Goal: Task Accomplishment & Management: Complete application form

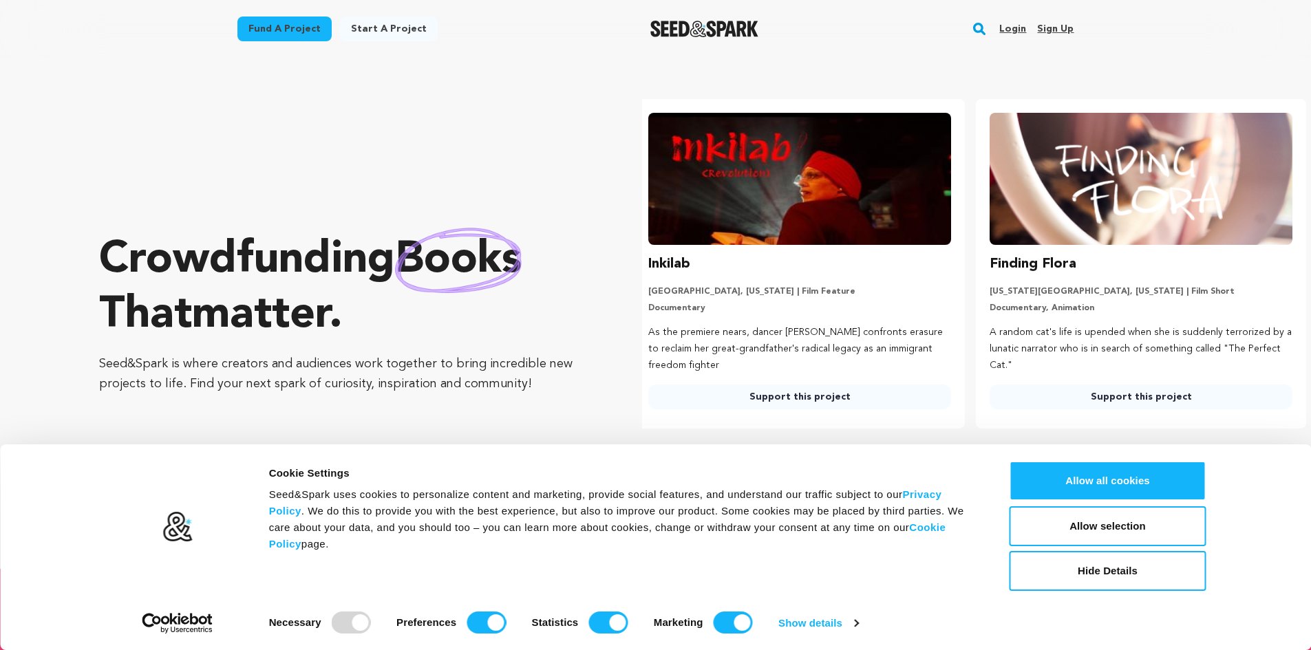
scroll to position [0, 352]
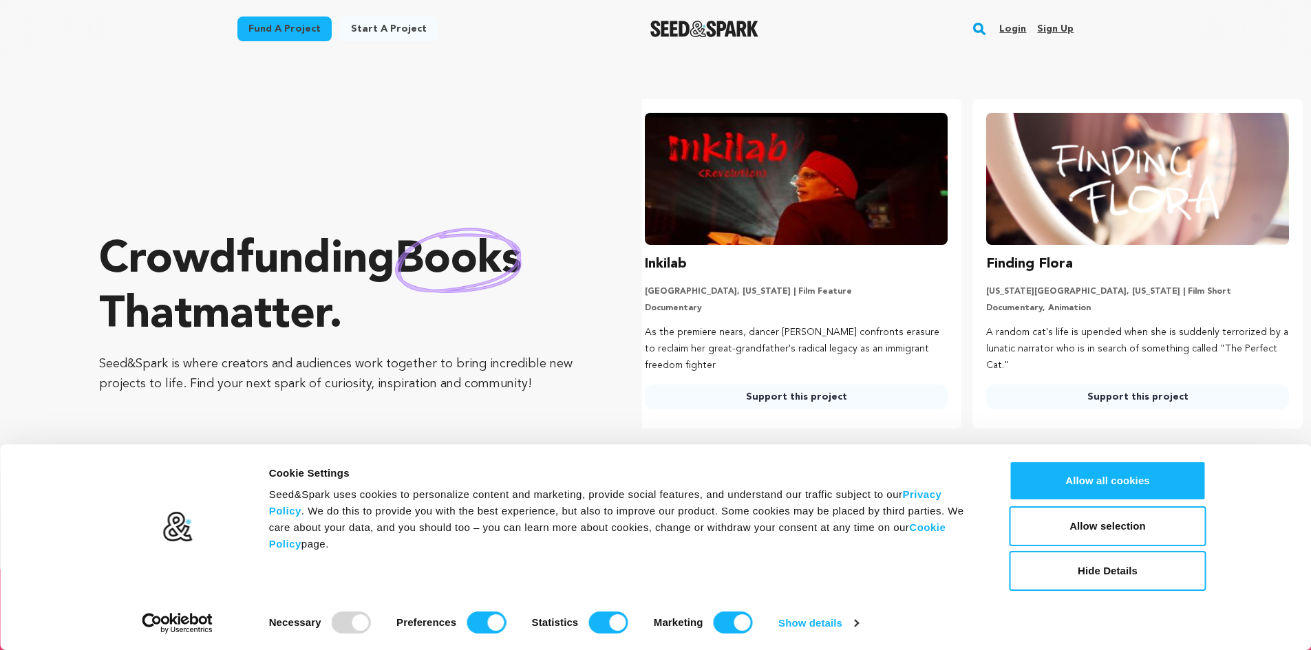
click at [1063, 29] on link "Sign up" at bounding box center [1055, 29] width 36 height 22
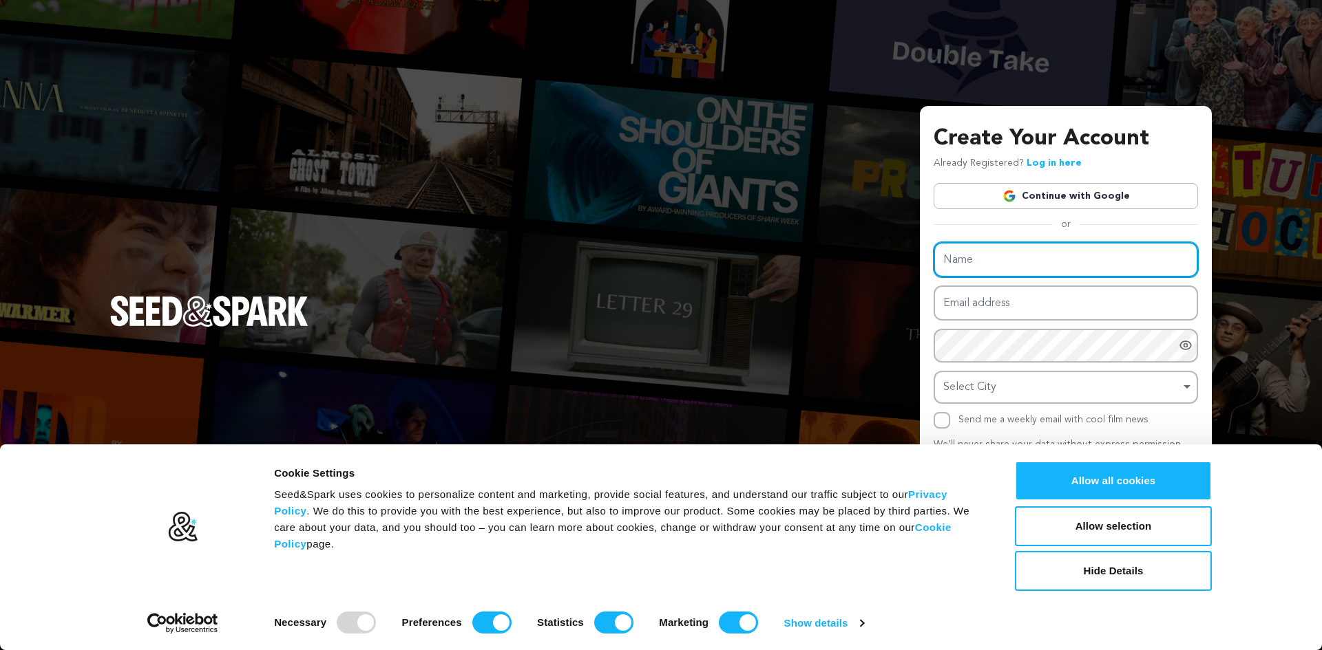
click at [1016, 266] on input "Name" at bounding box center [1065, 259] width 264 height 35
type input "Jigar"
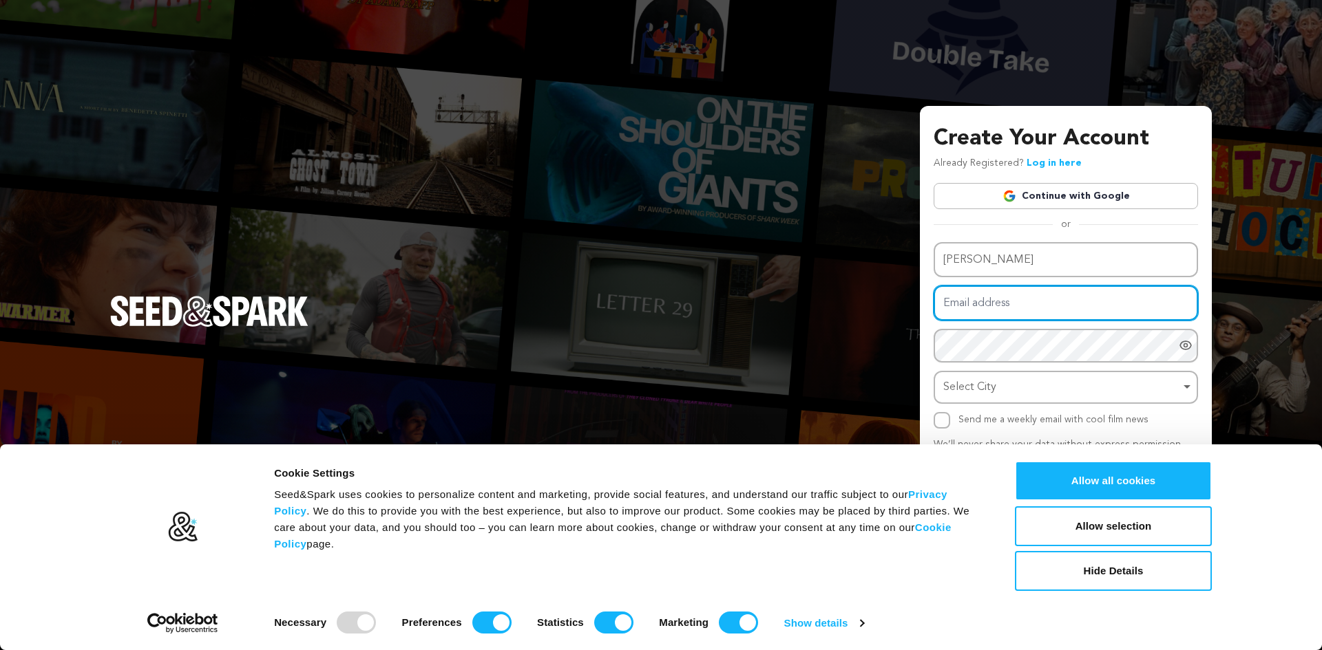
click at [1010, 303] on input "Email address" at bounding box center [1065, 303] width 264 height 35
type input "shopmyband@gmail.com"
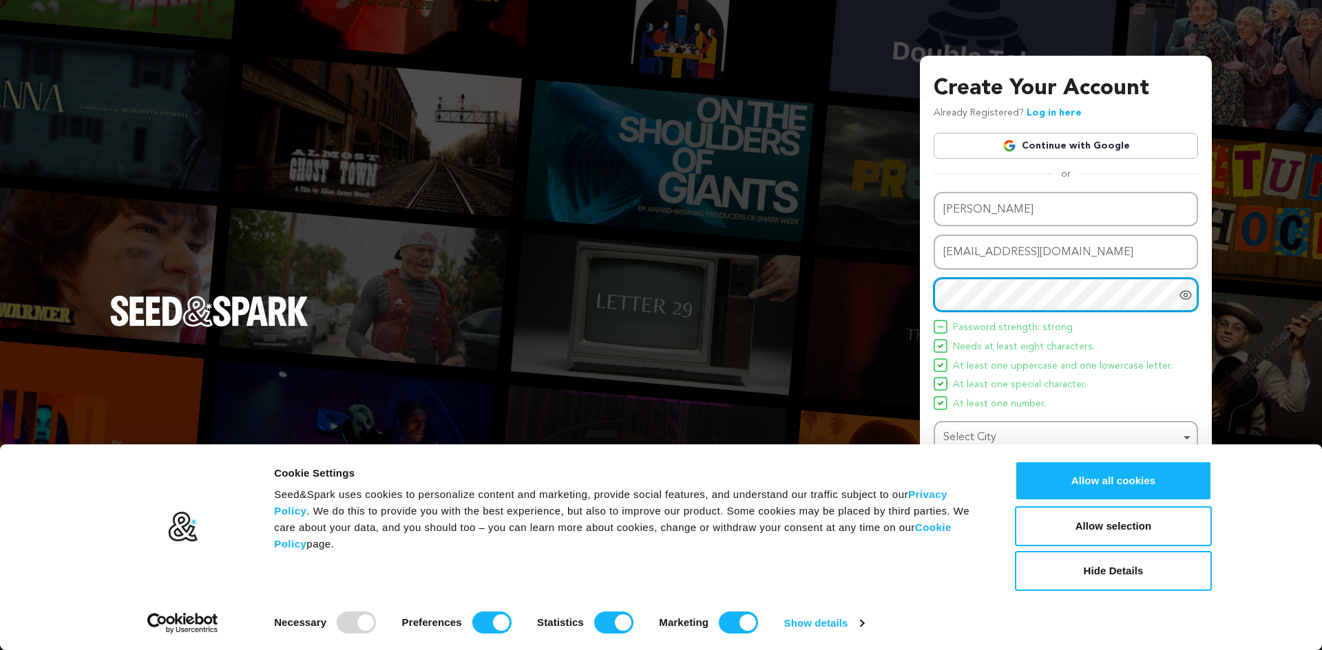
click at [1022, 441] on div "Select City Remove item" at bounding box center [1061, 438] width 237 height 20
click at [1023, 432] on div "Select City Remove item" at bounding box center [1061, 438] width 237 height 20
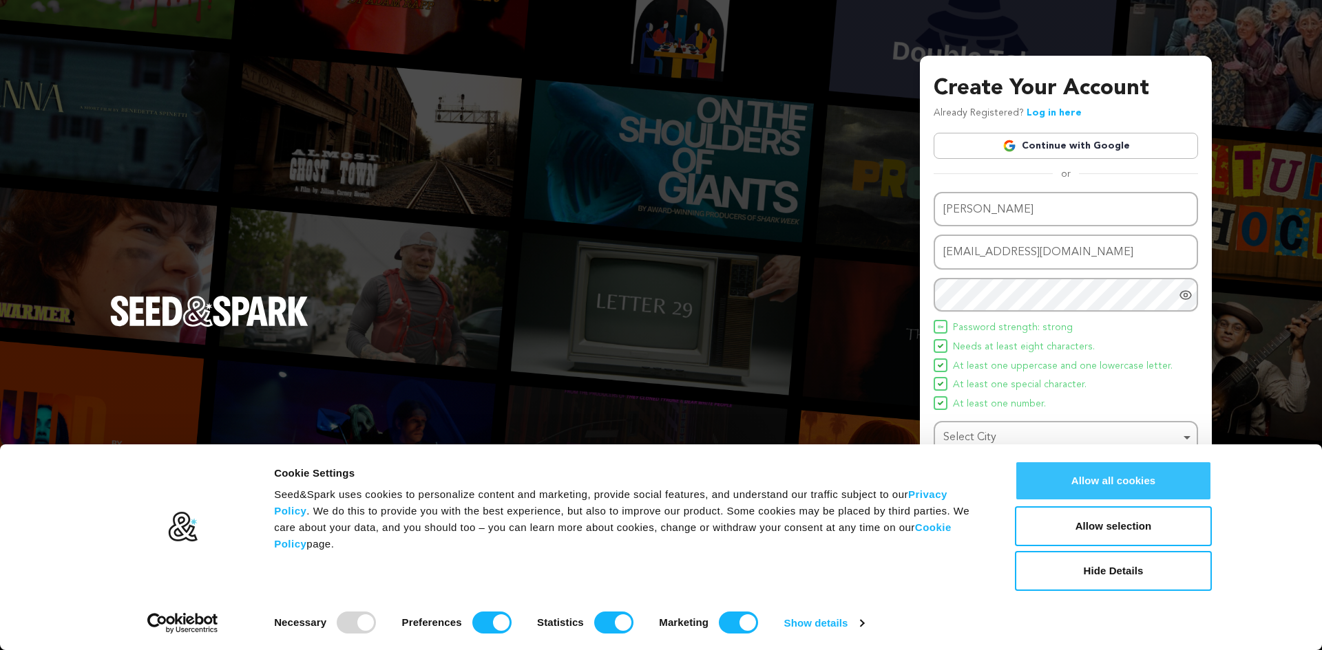
click at [1109, 487] on button "Allow all cookies" at bounding box center [1113, 481] width 197 height 40
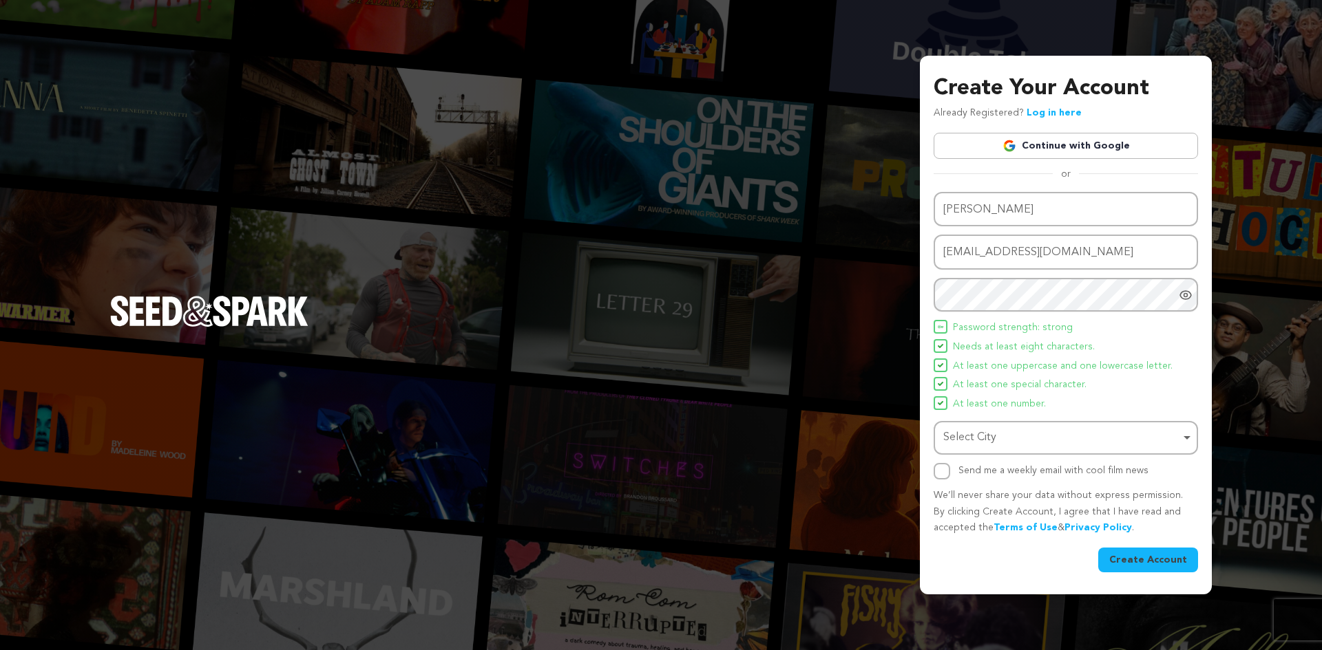
click at [1002, 428] on div "Select City Remove item" at bounding box center [1061, 438] width 237 height 20
click at [984, 481] on input "Select City" at bounding box center [1066, 477] width 262 height 31
type input "LOS AN"
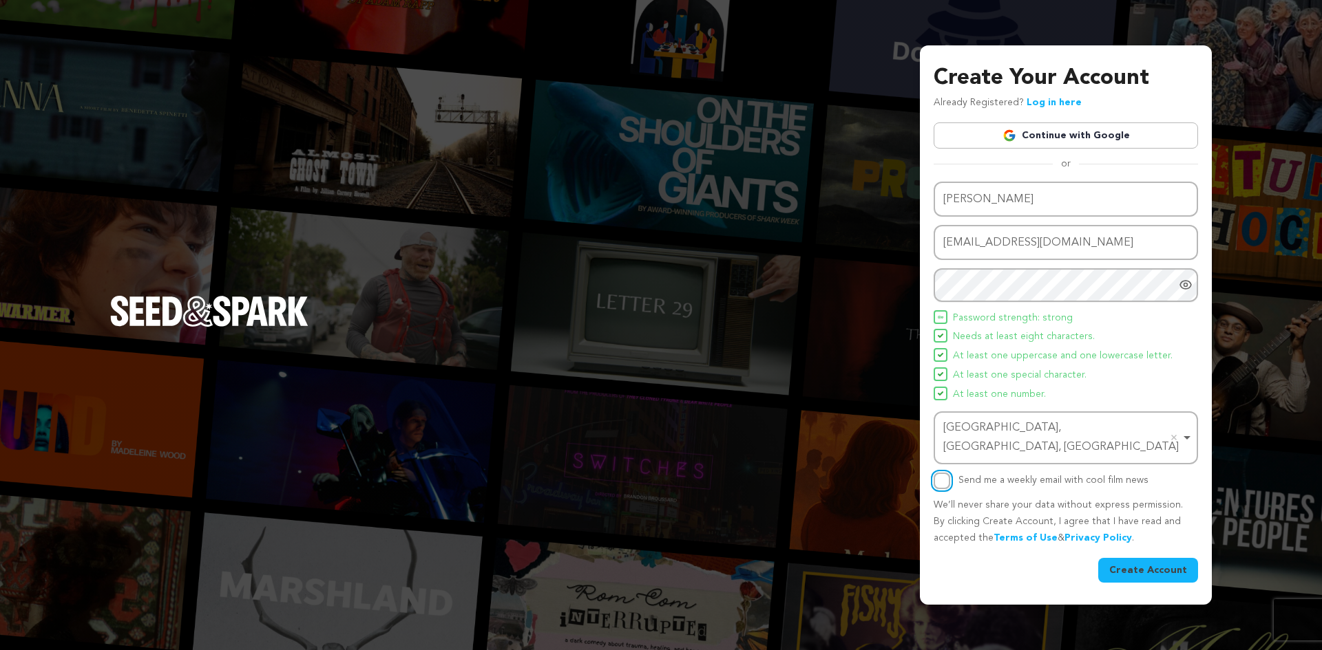
click at [933, 473] on input "Send me a weekly email with cool film news" at bounding box center [941, 481] width 17 height 17
click at [938, 473] on input "Send me a weekly email with cool film news" at bounding box center [941, 481] width 17 height 17
checkbox input "false"
click at [1145, 558] on button "Create Account" at bounding box center [1148, 570] width 100 height 25
